Goal: Find specific page/section: Find specific page/section

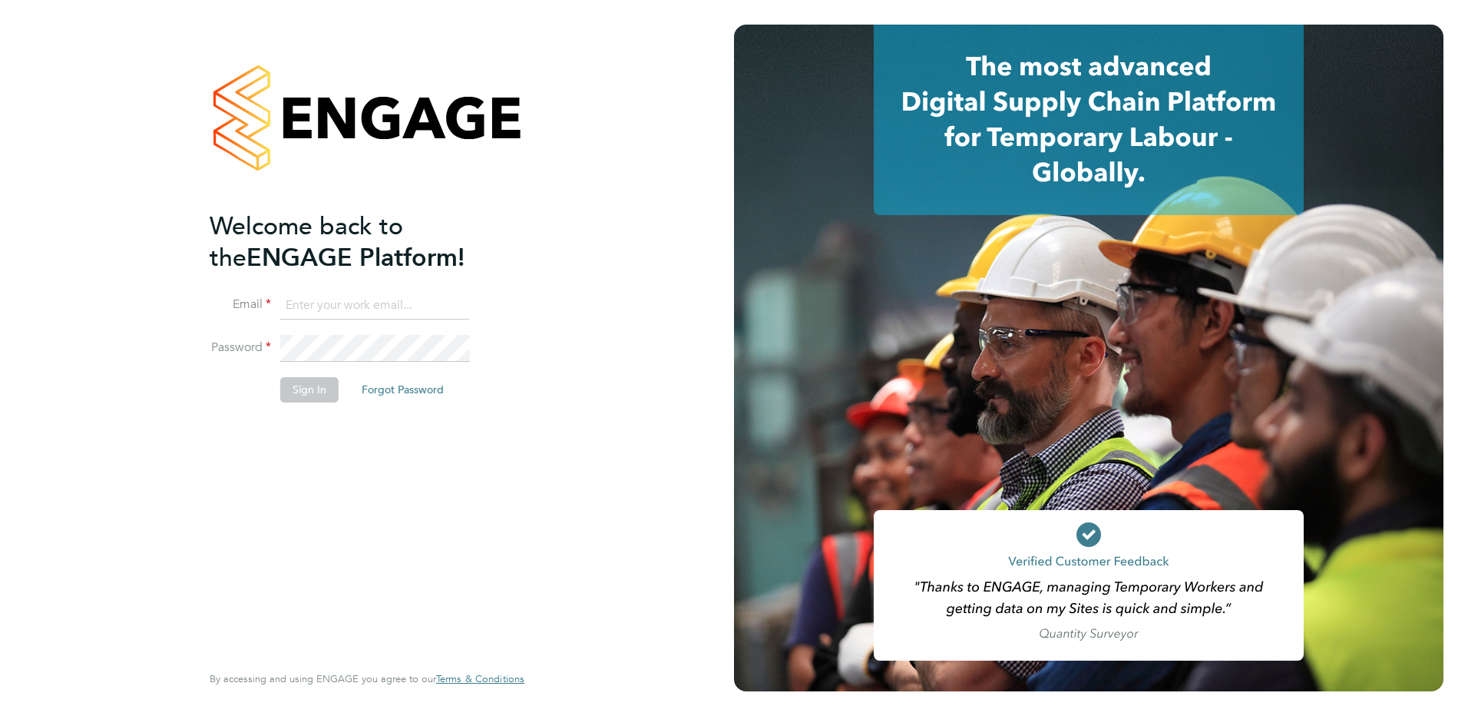
type input "Kerry.Cattle@ncclondon.ac.uk"
click at [303, 390] on button "Sign In" at bounding box center [309, 389] width 58 height 25
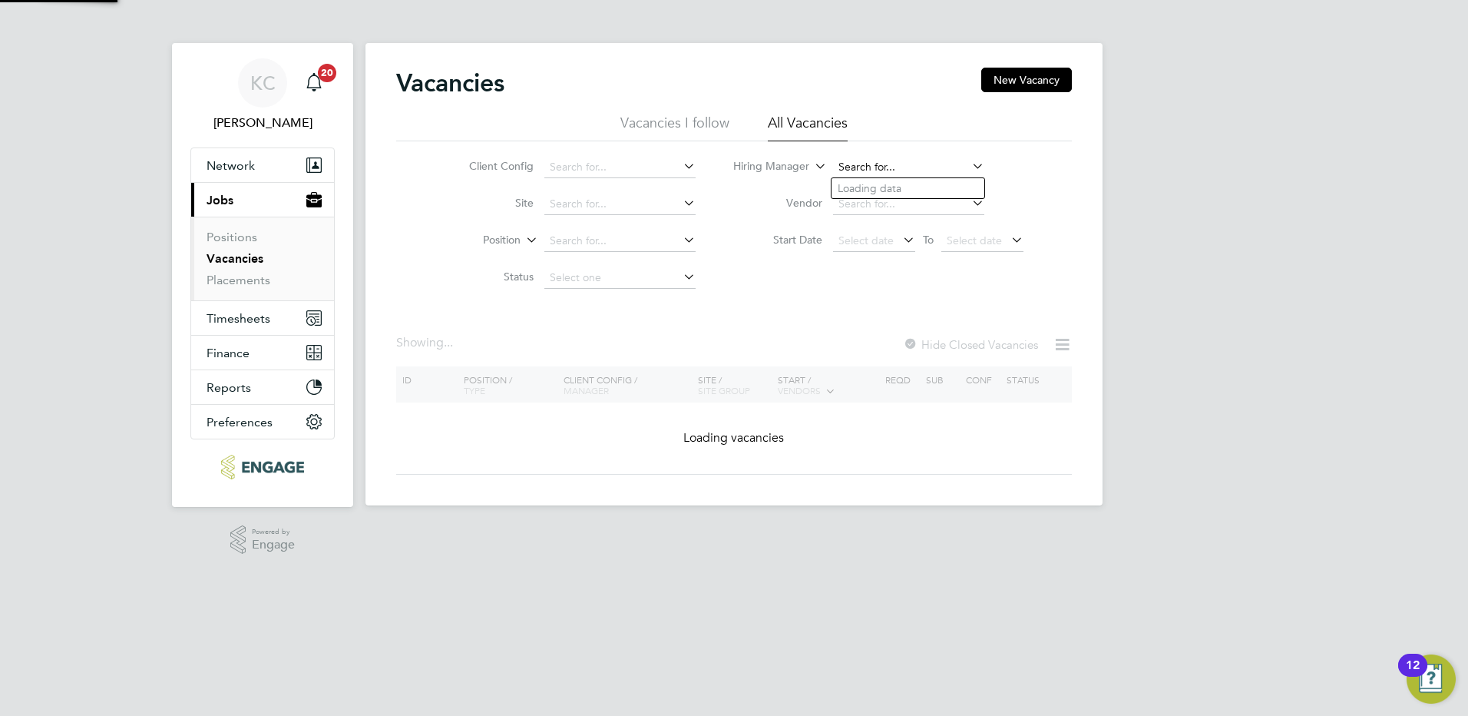
click at [888, 167] on input at bounding box center [908, 167] width 151 height 21
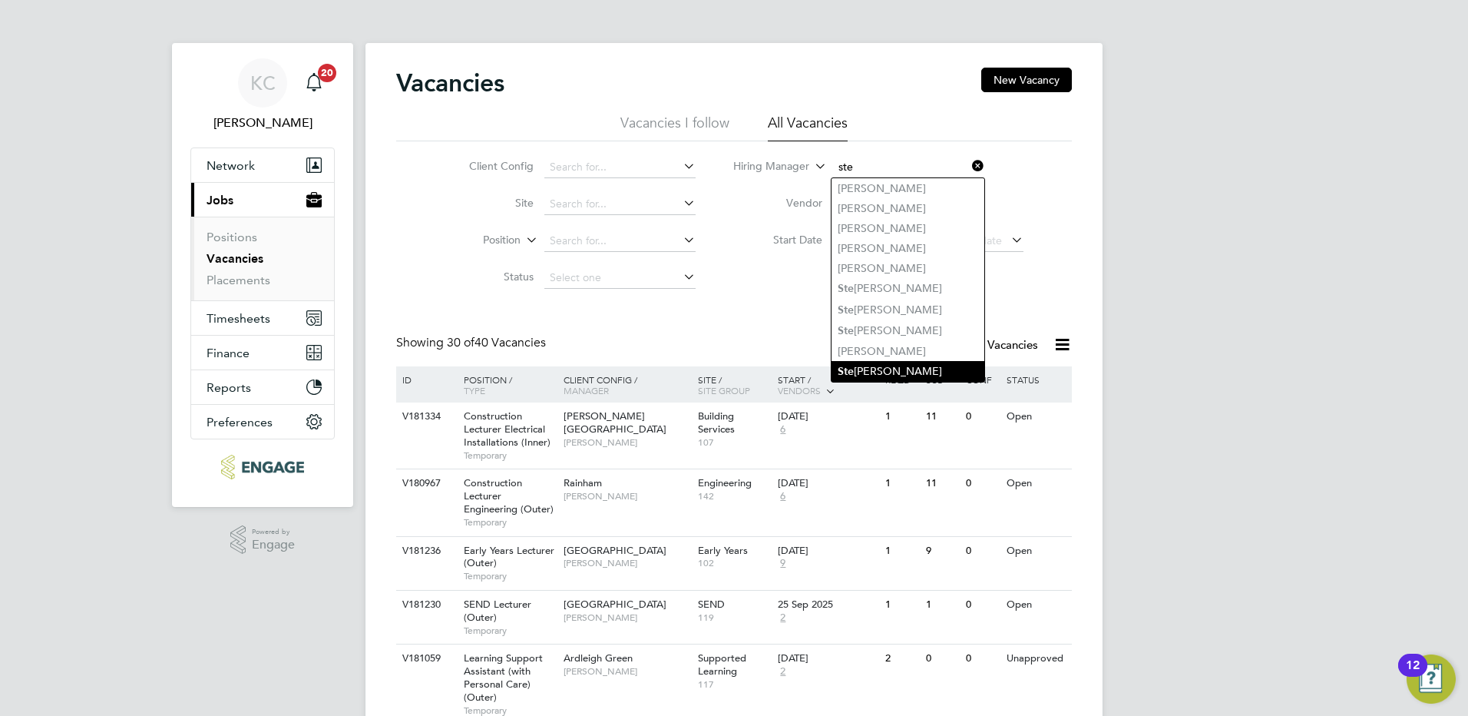
click at [890, 365] on li "Ste phen Brayshaw" at bounding box center [907, 371] width 153 height 21
type input "[PERSON_NAME]"
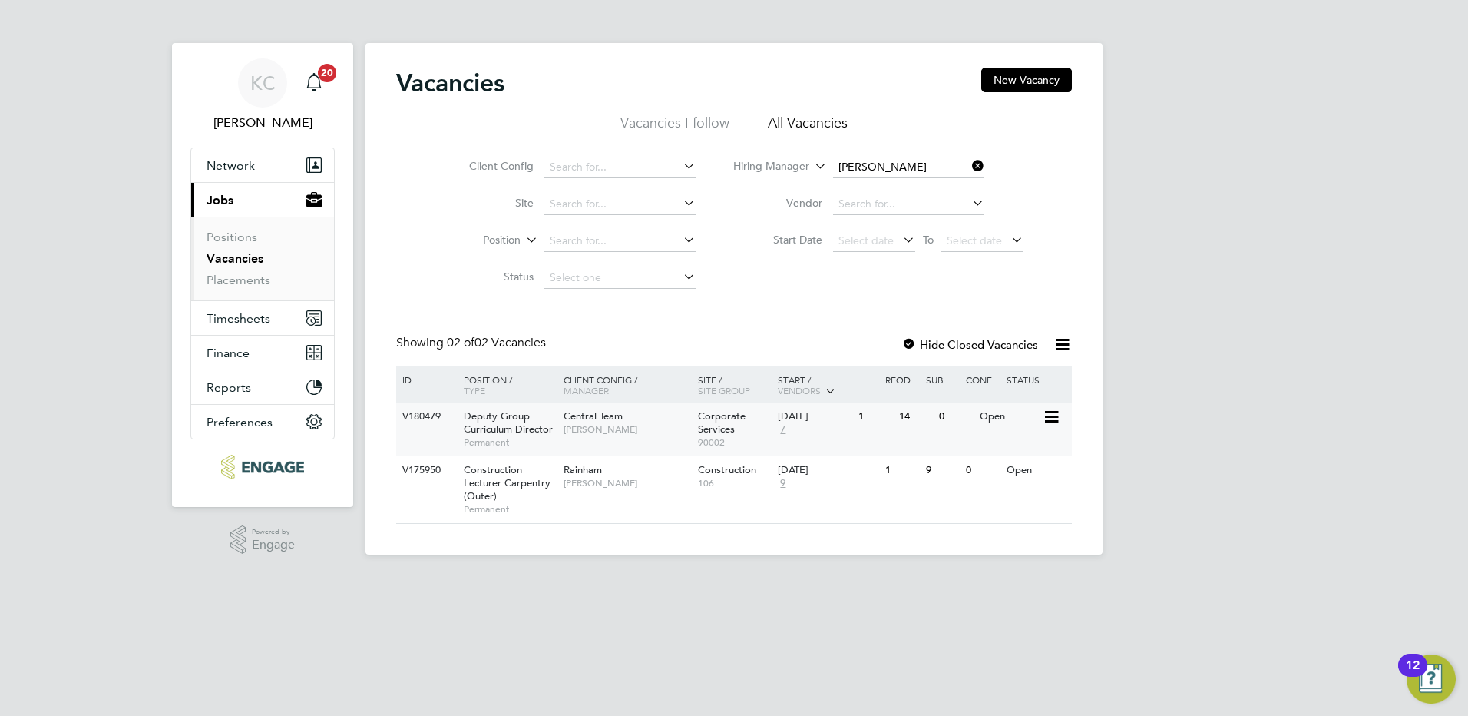
click at [573, 430] on span "[PERSON_NAME]" at bounding box center [627, 429] width 127 height 12
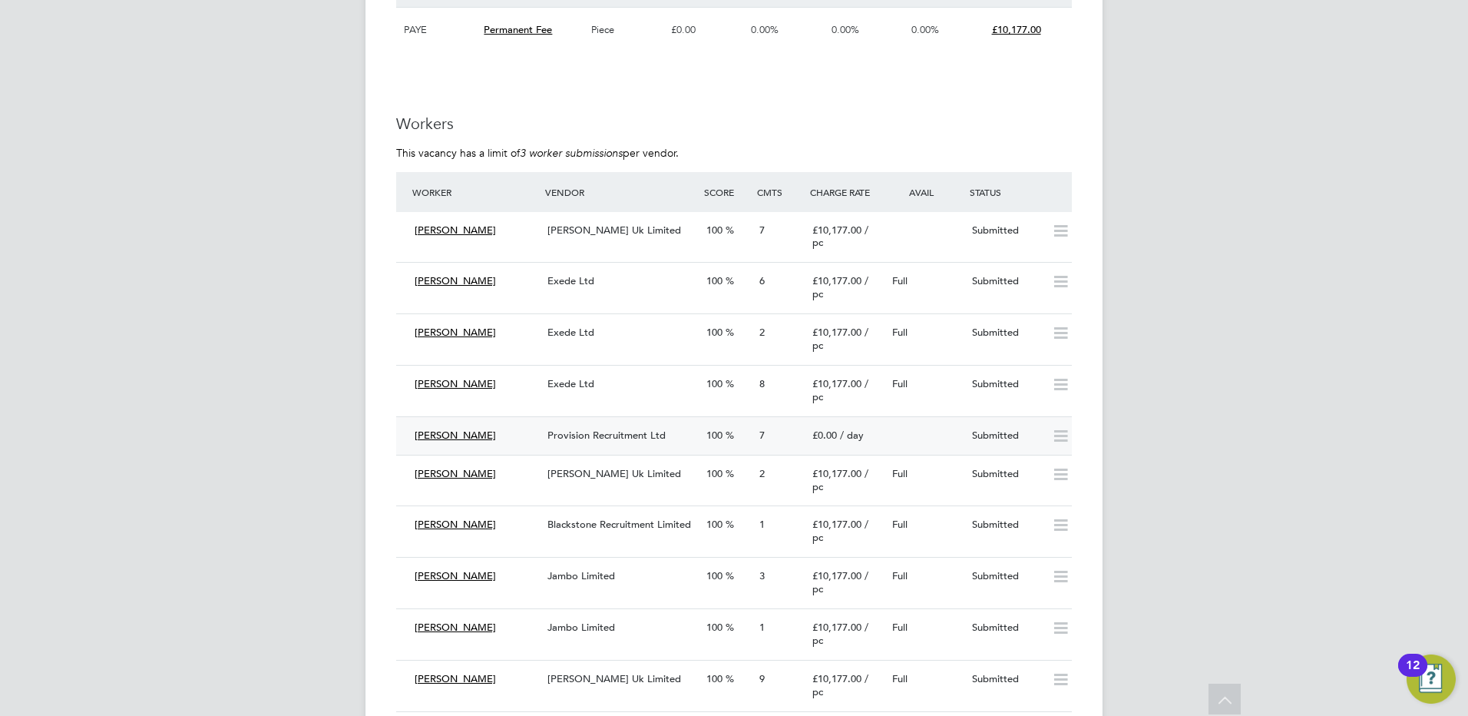
click at [606, 441] on span "Provision Recruitment Ltd" at bounding box center [606, 434] width 118 height 13
